Goal: Transaction & Acquisition: Purchase product/service

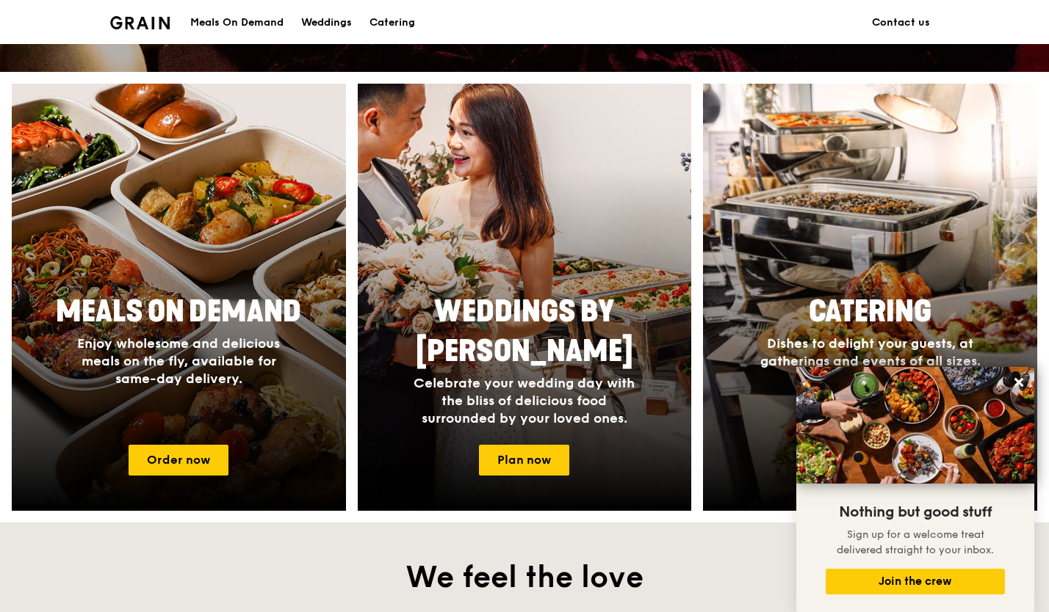
scroll to position [514, 0]
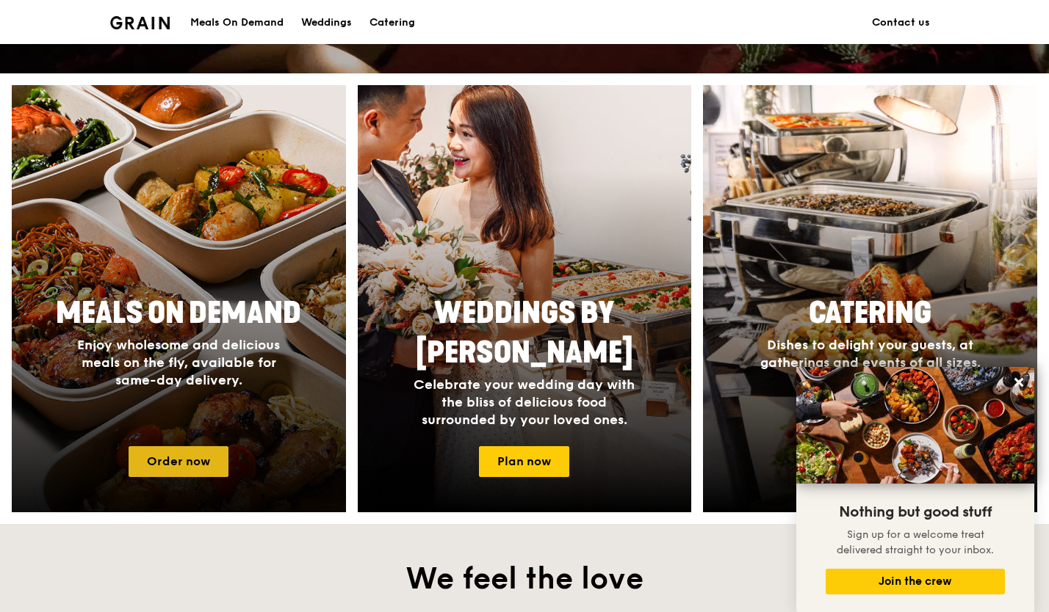
click at [207, 468] on link "Order now" at bounding box center [179, 462] width 100 height 31
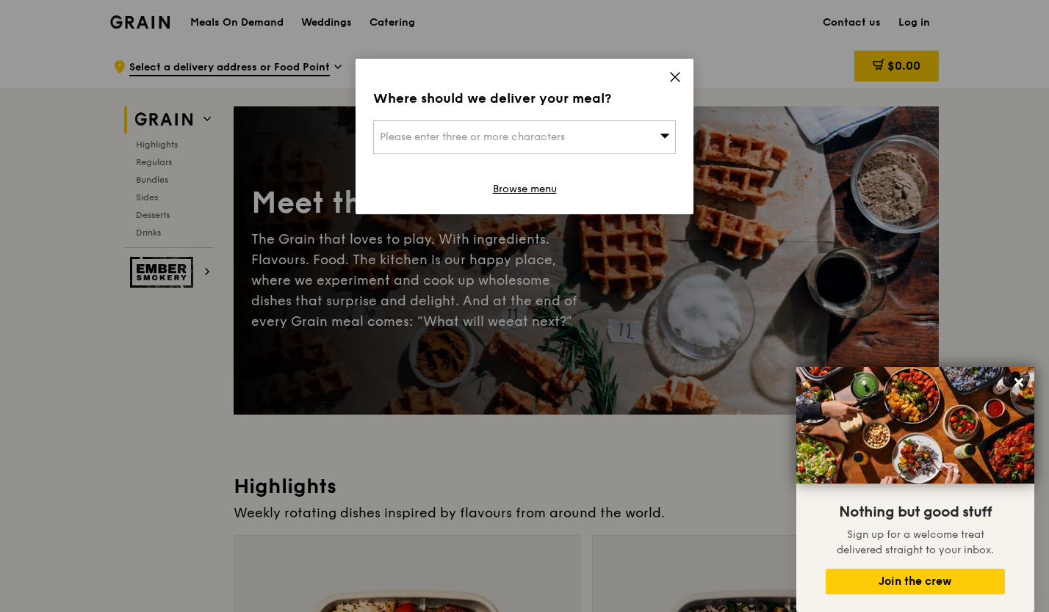
click at [675, 69] on div "Where should we deliver your meal? Please enter three or more characters Browse…" at bounding box center [524, 137] width 338 height 156
click at [673, 78] on icon at bounding box center [674, 77] width 13 height 13
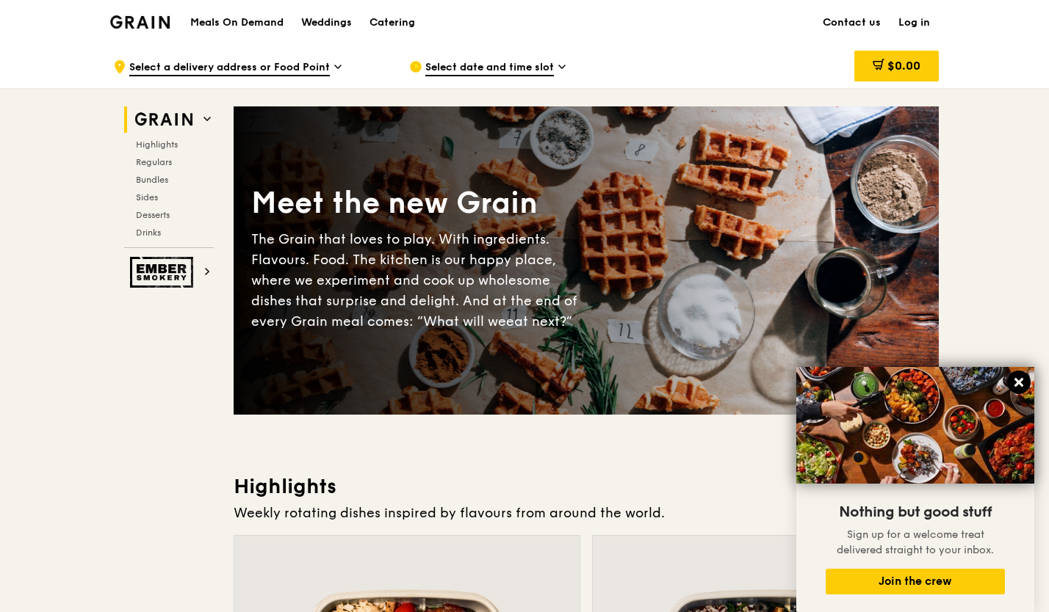
click at [1022, 382] on icon at bounding box center [1018, 382] width 13 height 13
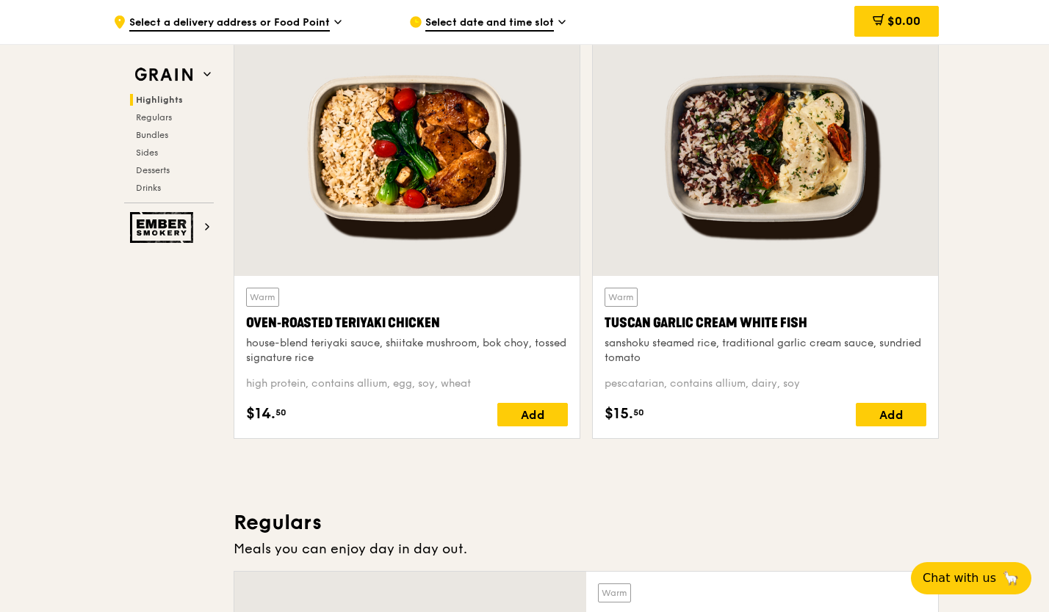
scroll to position [808, 0]
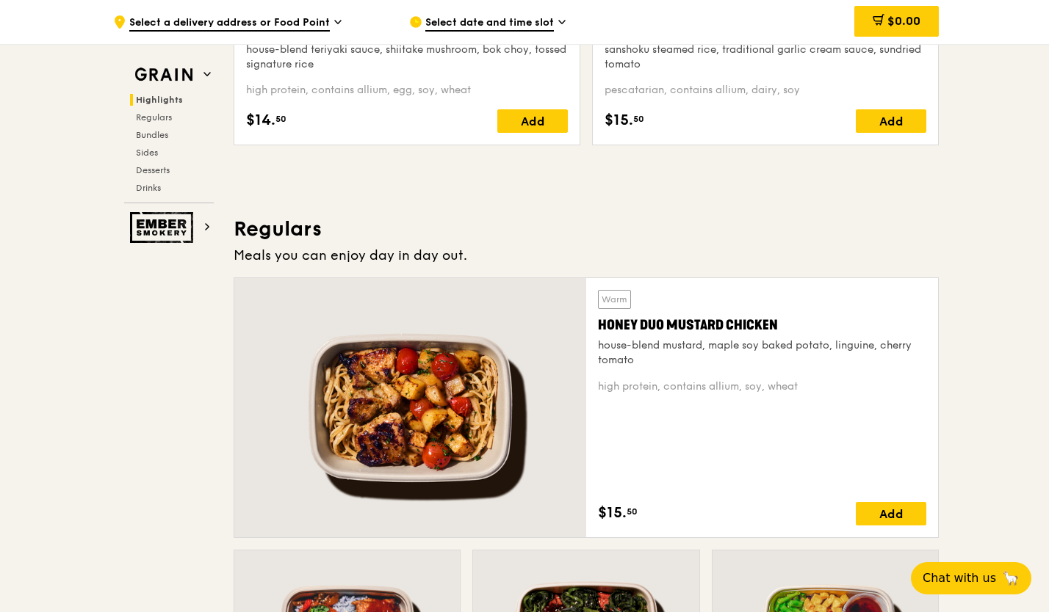
drag, startPoint x: 1046, startPoint y: 110, endPoint x: 1054, endPoint y: 214, distance: 104.6
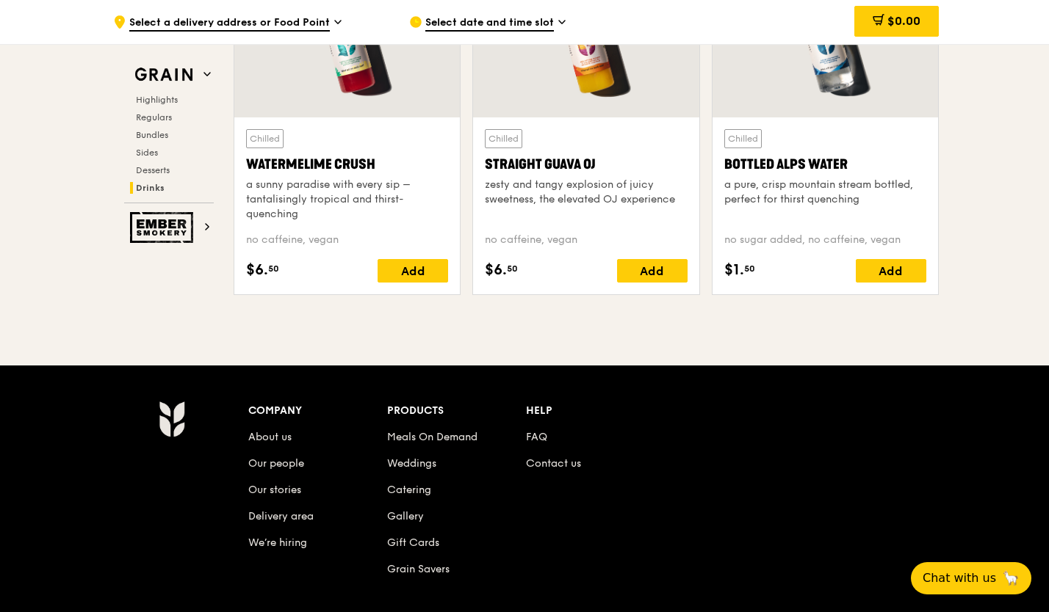
scroll to position [6086, 0]
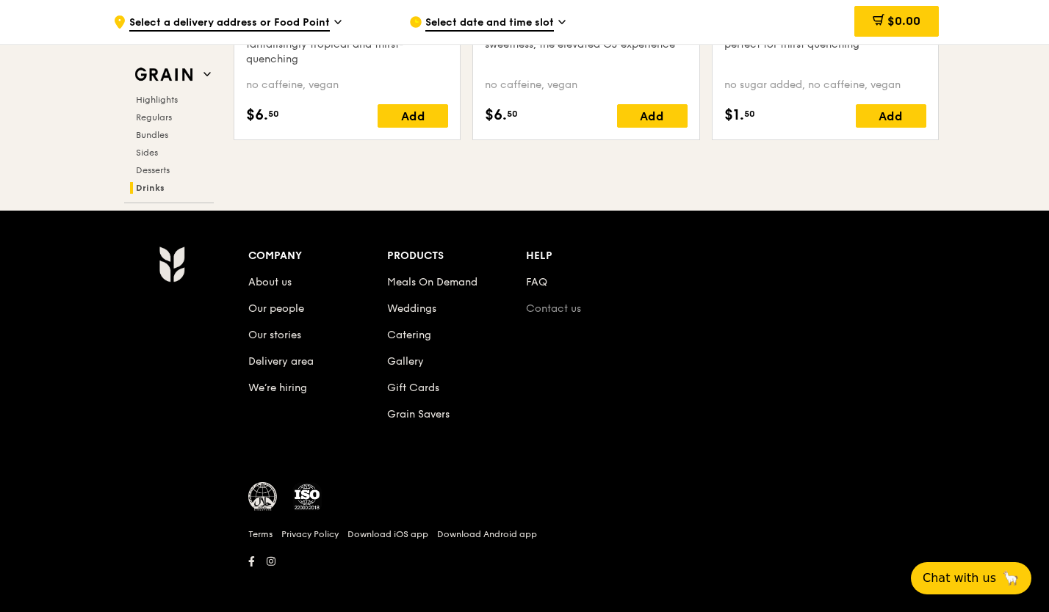
click at [554, 303] on link "Contact us" at bounding box center [553, 309] width 55 height 12
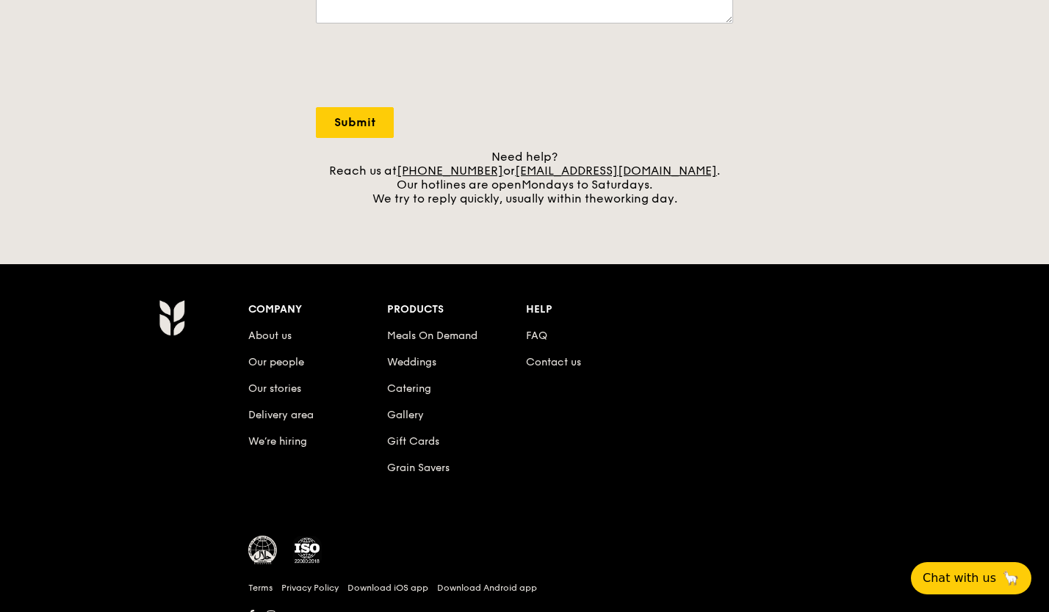
scroll to position [570, 0]
